Goal: Task Accomplishment & Management: Use online tool/utility

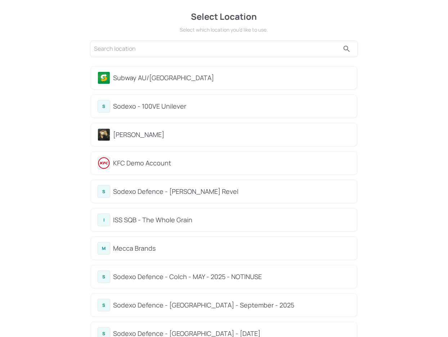
click at [131, 79] on div "Subway AU/[GEOGRAPHIC_DATA]" at bounding box center [231, 78] width 237 height 10
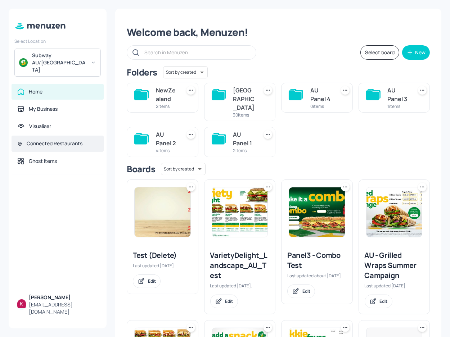
click at [57, 140] on div "Connected Restaurants" at bounding box center [55, 143] width 56 height 7
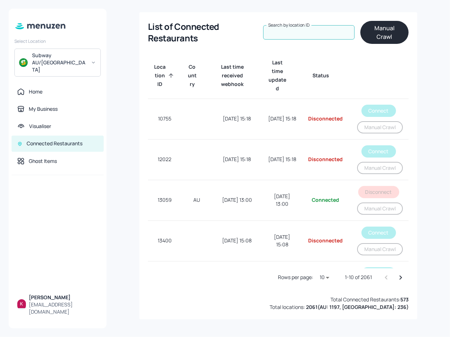
click at [306, 31] on input "Search by location ID" at bounding box center [308, 32] width 91 height 14
click at [385, 33] on button "Manual Crawl" at bounding box center [384, 32] width 48 height 23
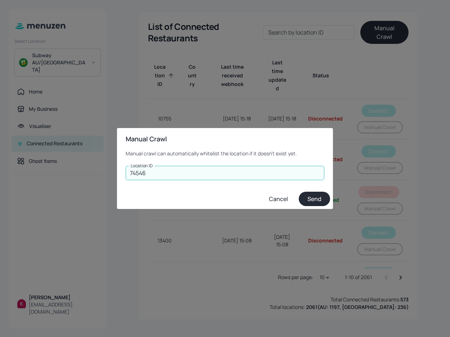
type input "74546"
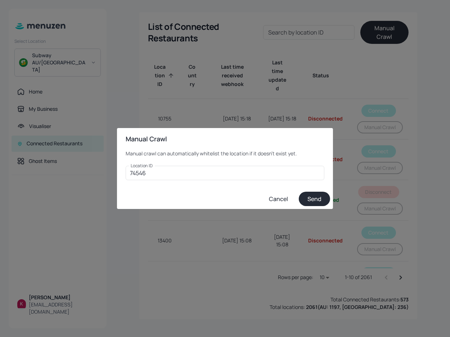
click at [313, 194] on button "Send" at bounding box center [314, 199] width 31 height 14
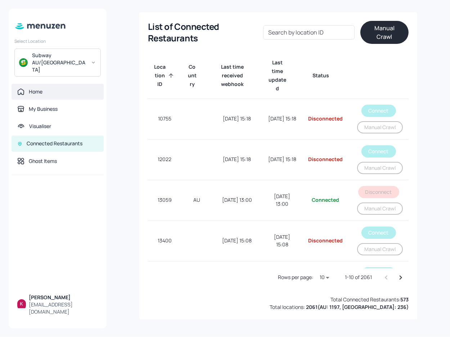
click at [63, 86] on div "Home" at bounding box center [58, 92] width 92 height 16
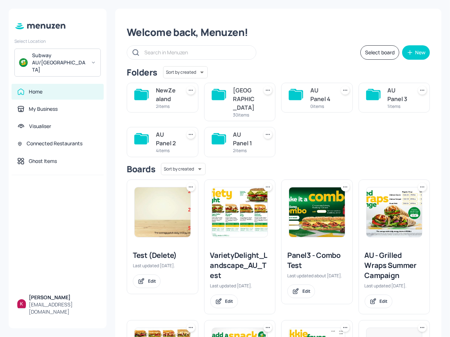
click at [176, 197] on img at bounding box center [163, 213] width 56 height 50
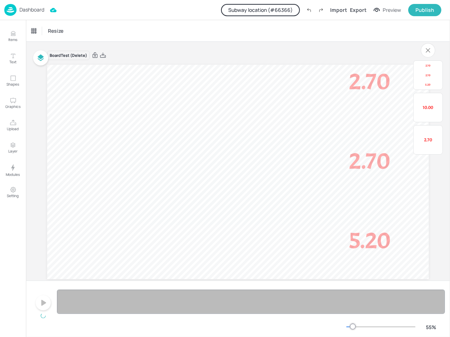
click at [278, 10] on button "Subway location (# 66366 )" at bounding box center [260, 10] width 79 height 12
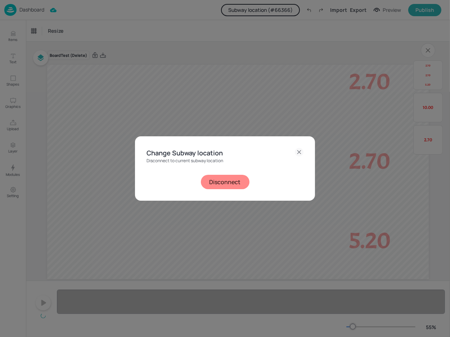
click at [225, 186] on button "Disconnect" at bounding box center [225, 182] width 49 height 14
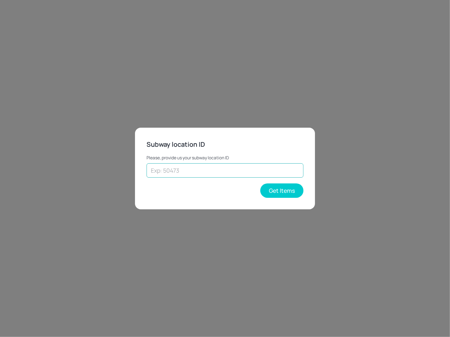
click at [177, 171] on input "text" at bounding box center [224, 170] width 157 height 14
paste input "74546"
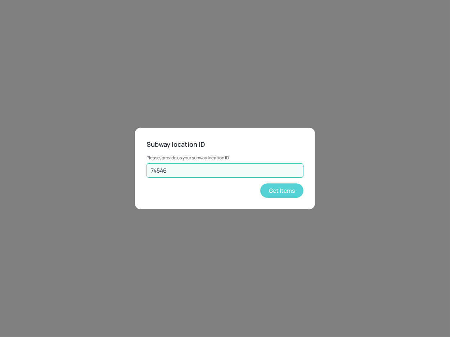
type input "74546"
click at [283, 194] on button "Get Items" at bounding box center [281, 191] width 43 height 14
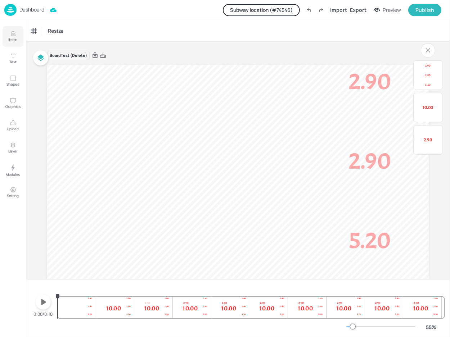
click at [8, 35] on button "Items" at bounding box center [13, 36] width 21 height 21
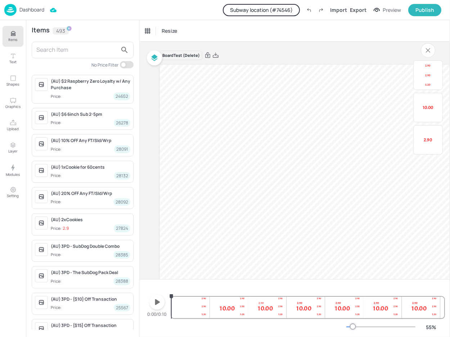
click at [123, 63] on input "checkbox" at bounding box center [124, 64] width 22 height 7
checkbox input "true"
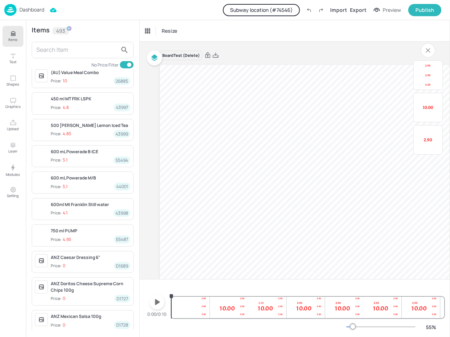
scroll to position [562, 0]
